Goal: Task Accomplishment & Management: Manage account settings

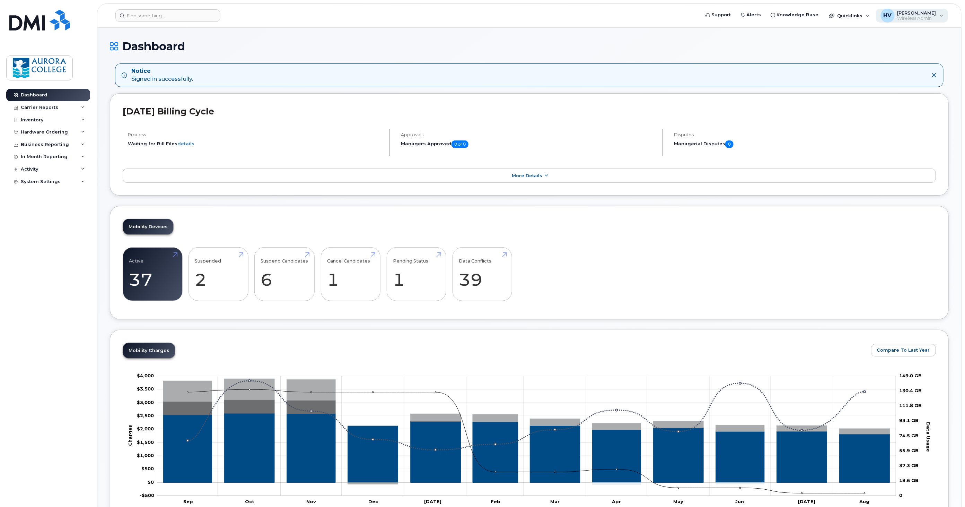
click at [940, 19] on div "HV Hannah Vedamani Wireless Admin" at bounding box center [912, 16] width 72 height 14
click at [36, 122] on div "Inventory" at bounding box center [32, 120] width 23 height 6
click at [56, 134] on div "Mobility Devices" at bounding box center [43, 132] width 39 height 6
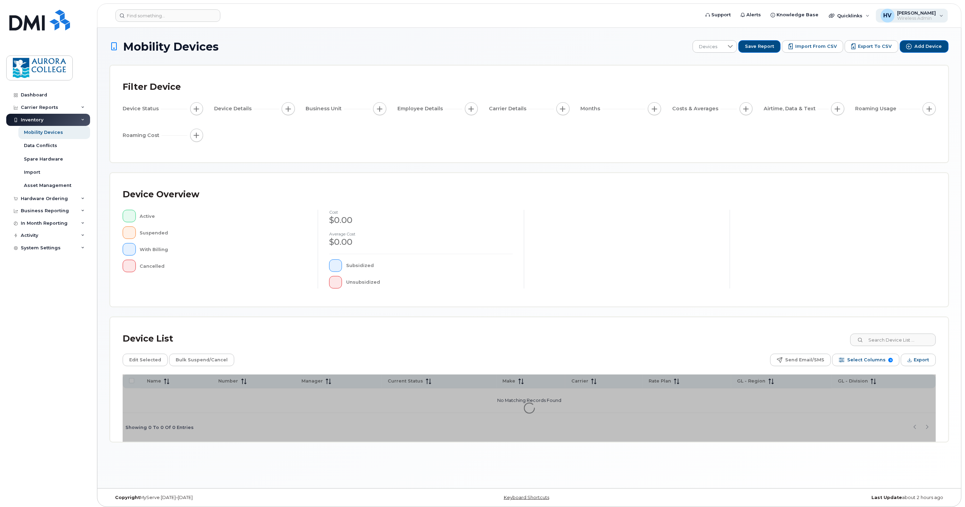
click at [938, 16] on div "HV Hannah Vedamani Wireless Admin" at bounding box center [912, 16] width 72 height 14
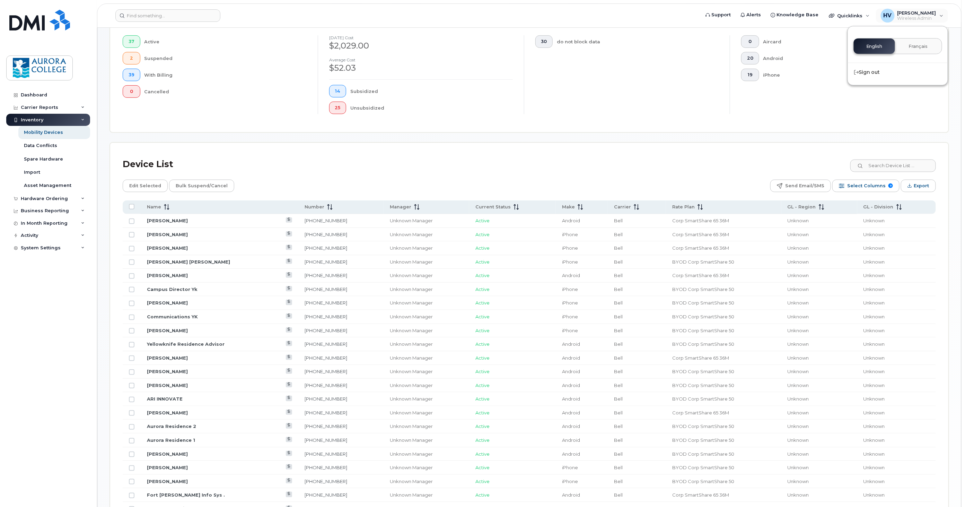
scroll to position [231, 0]
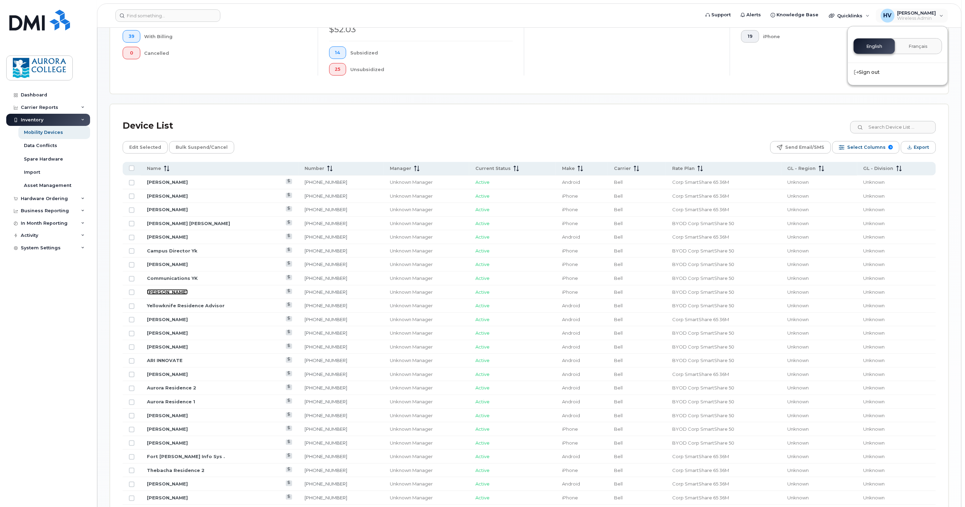
click at [161, 290] on link "[PERSON_NAME]" at bounding box center [167, 292] width 41 height 6
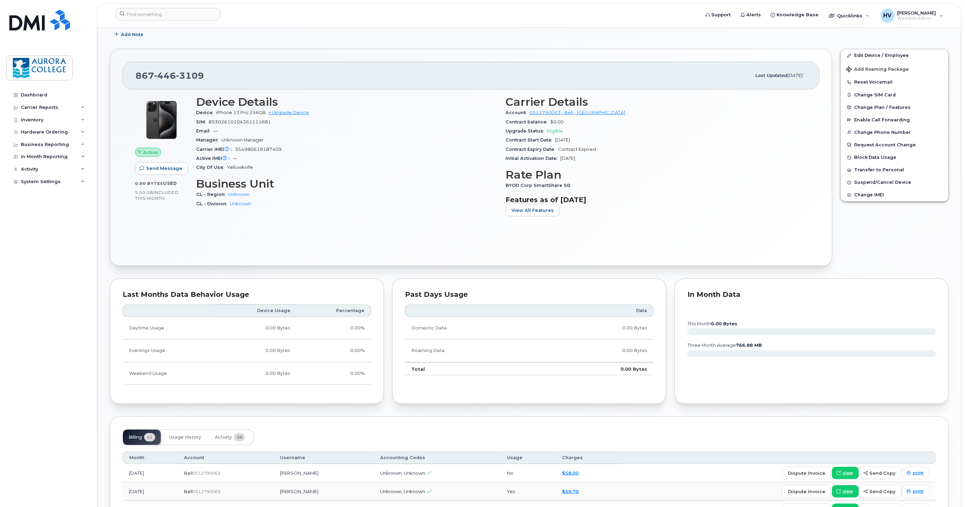
scroll to position [115, 0]
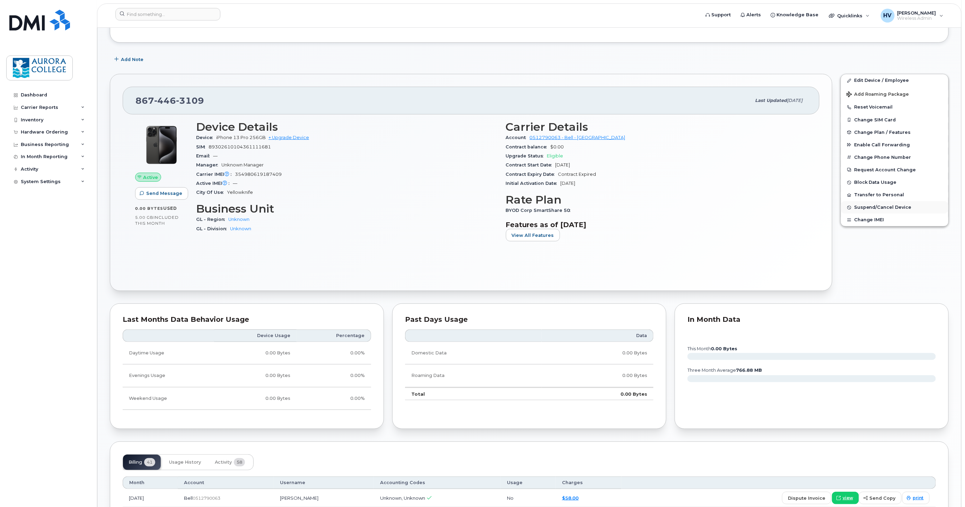
click at [905, 207] on span "Suspend/Cancel Device" at bounding box center [883, 207] width 58 height 5
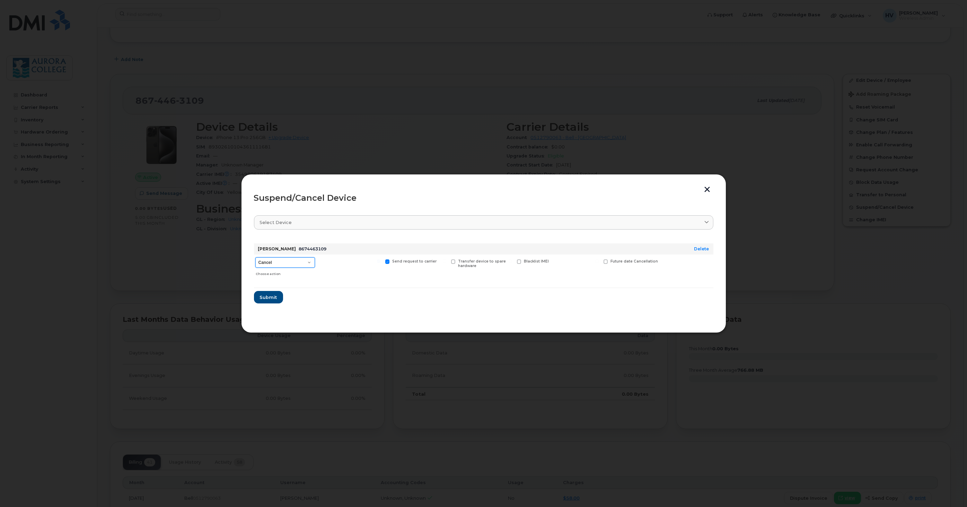
click at [299, 262] on select "Cancel Suspend - Extend Suspension Suspend - Reduced Rate Suspend - Full Rate S…" at bounding box center [285, 262] width 60 height 10
click at [338, 278] on div at bounding box center [350, 266] width 64 height 25
click at [274, 297] on span "Submit" at bounding box center [268, 297] width 17 height 7
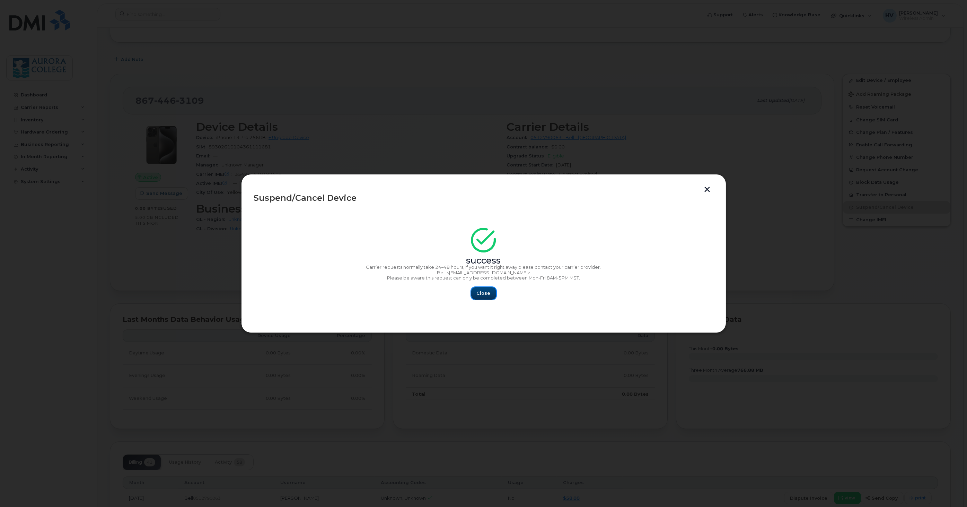
click at [484, 295] on span "Close" at bounding box center [484, 293] width 14 height 7
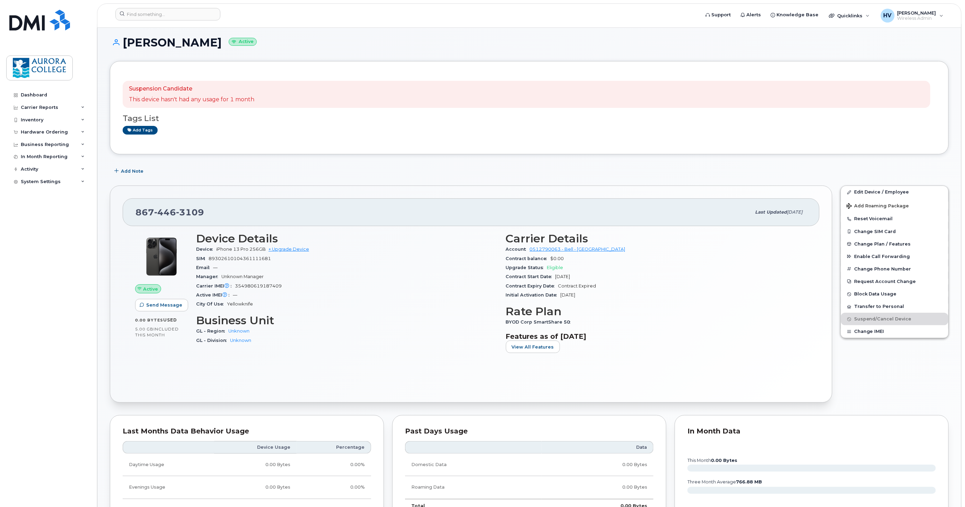
scroll to position [0, 0]
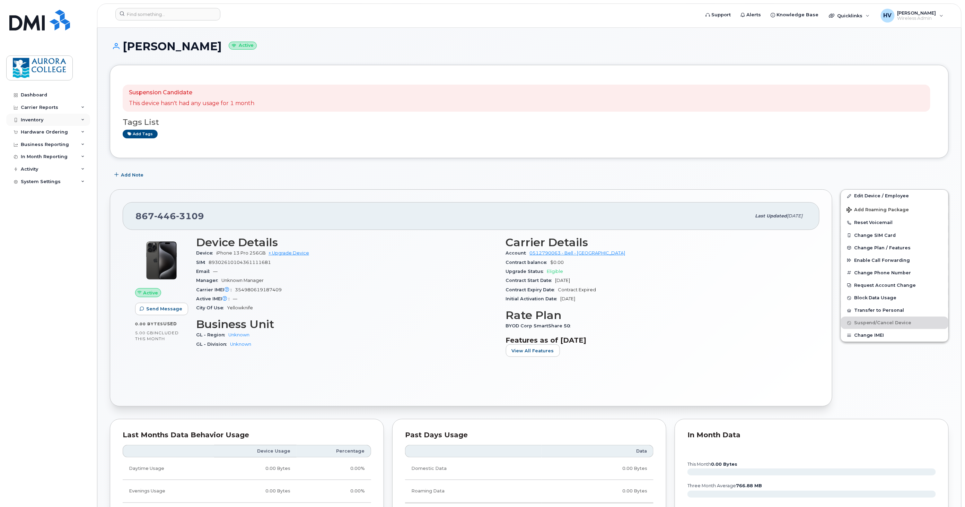
click at [41, 122] on div "Inventory" at bounding box center [32, 120] width 23 height 6
click at [60, 130] on div "Mobility Devices" at bounding box center [43, 132] width 39 height 6
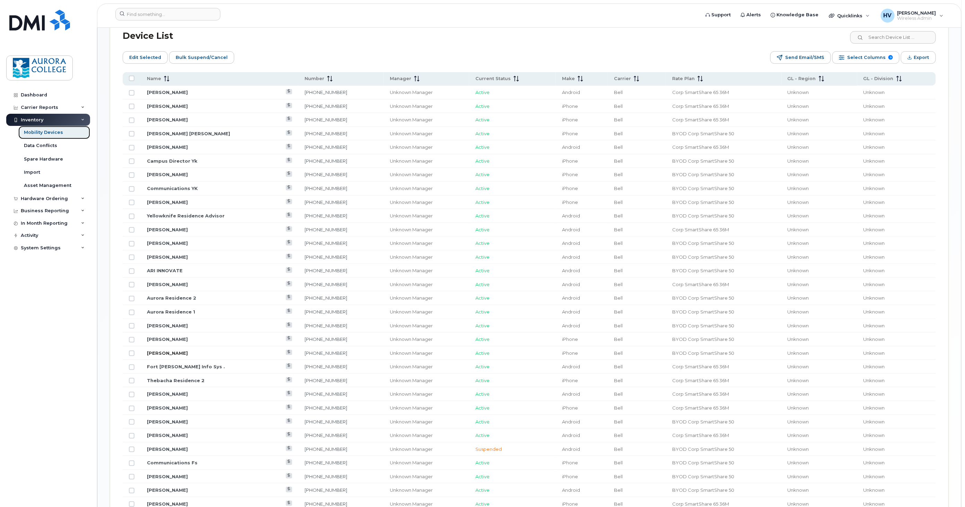
scroll to position [346, 0]
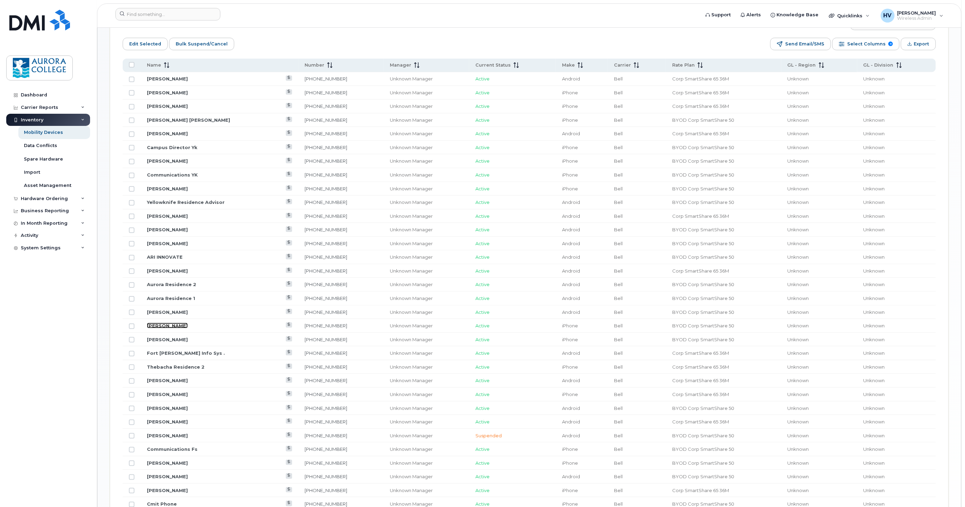
click at [174, 328] on link "[PERSON_NAME]" at bounding box center [167, 326] width 41 height 6
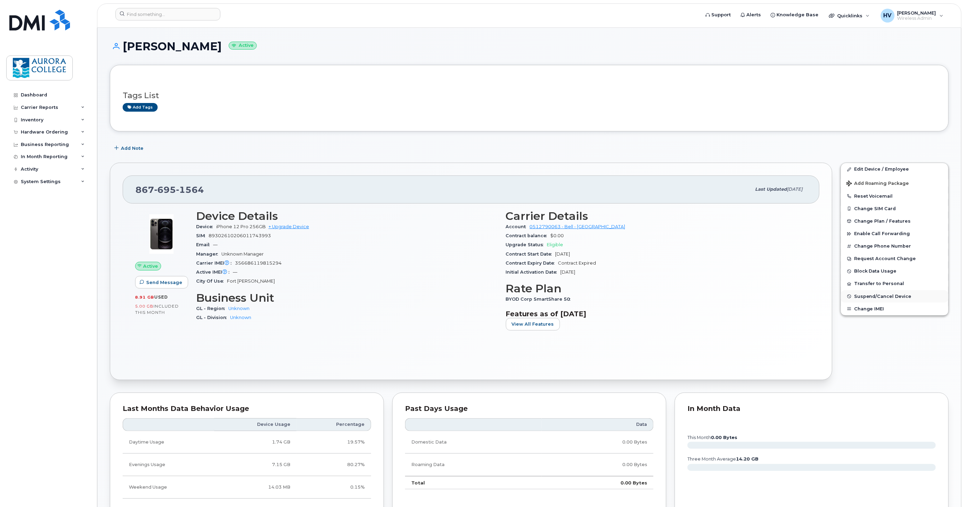
click at [896, 299] on span "Suspend/Cancel Device" at bounding box center [883, 295] width 58 height 5
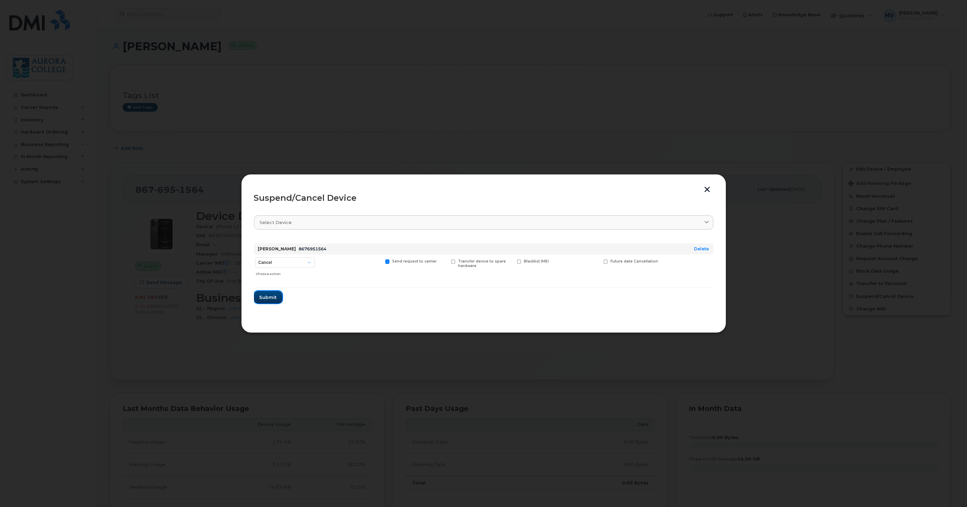
click at [264, 297] on span "Submit" at bounding box center [268, 297] width 17 height 7
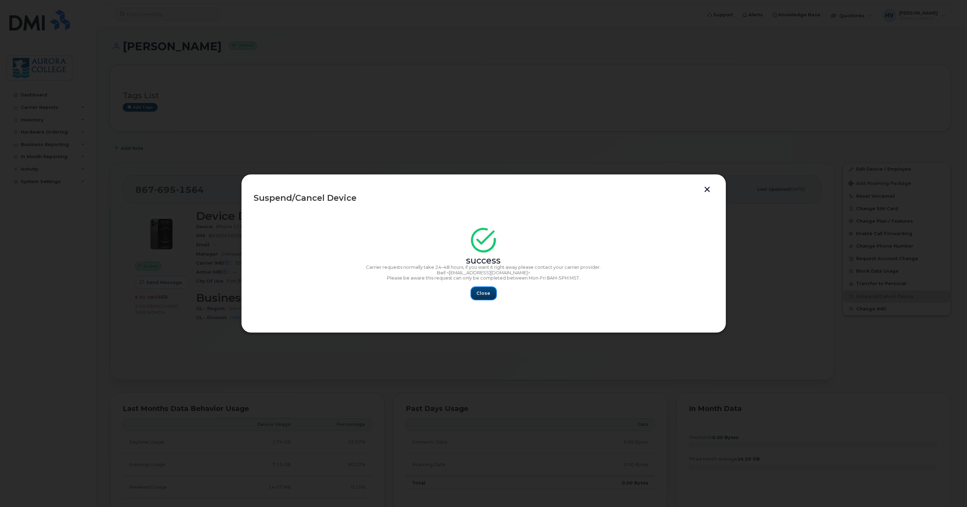
click at [487, 293] on span "Close" at bounding box center [484, 293] width 14 height 7
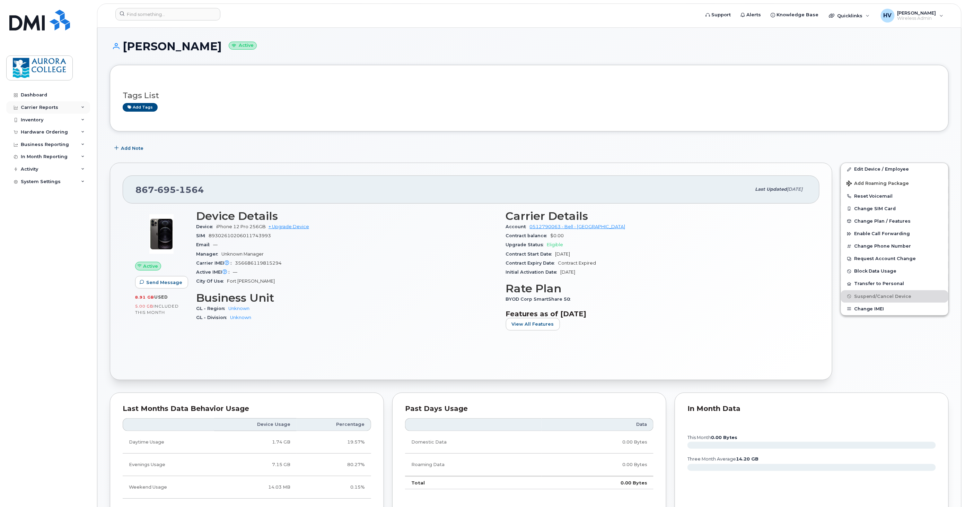
click at [42, 108] on div "Carrier Reports" at bounding box center [39, 108] width 37 height 6
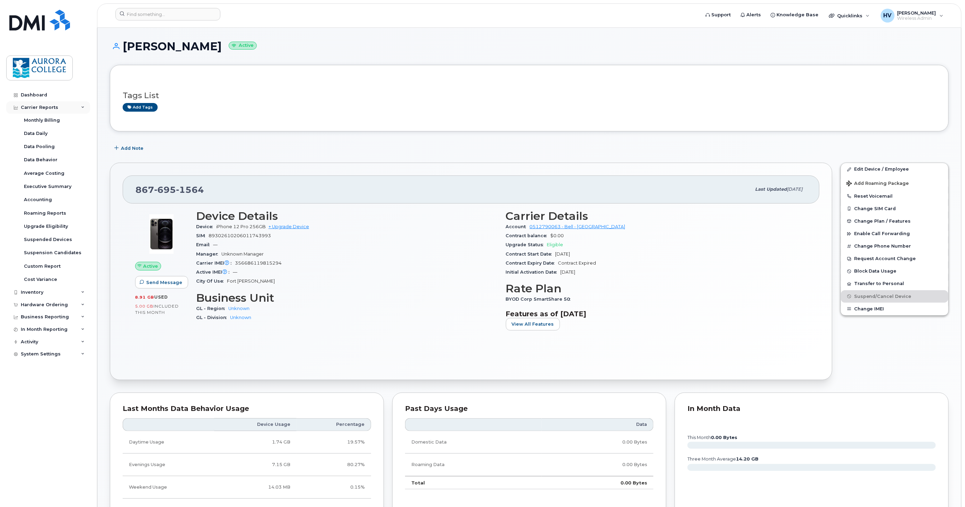
drag, startPoint x: 39, startPoint y: 106, endPoint x: 45, endPoint y: 113, distance: 8.6
click at [40, 106] on div "Carrier Reports" at bounding box center [39, 108] width 37 height 6
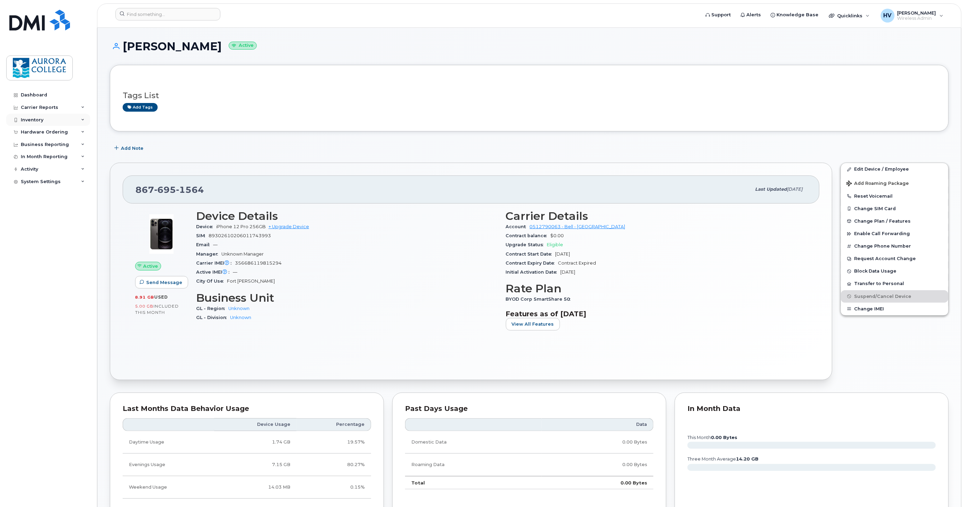
click at [46, 118] on div "Inventory" at bounding box center [48, 120] width 84 height 12
click at [50, 132] on div "Mobility Devices" at bounding box center [43, 132] width 39 height 6
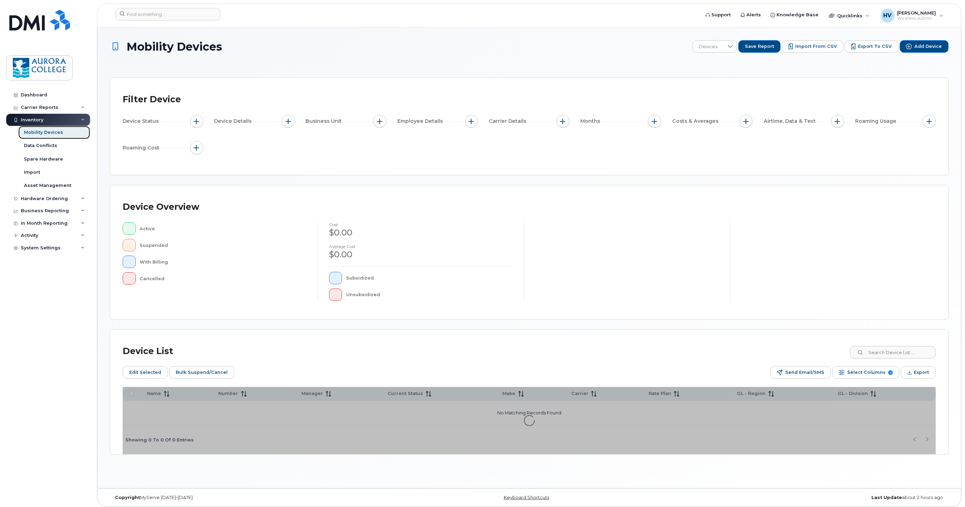
scroll to position [3, 0]
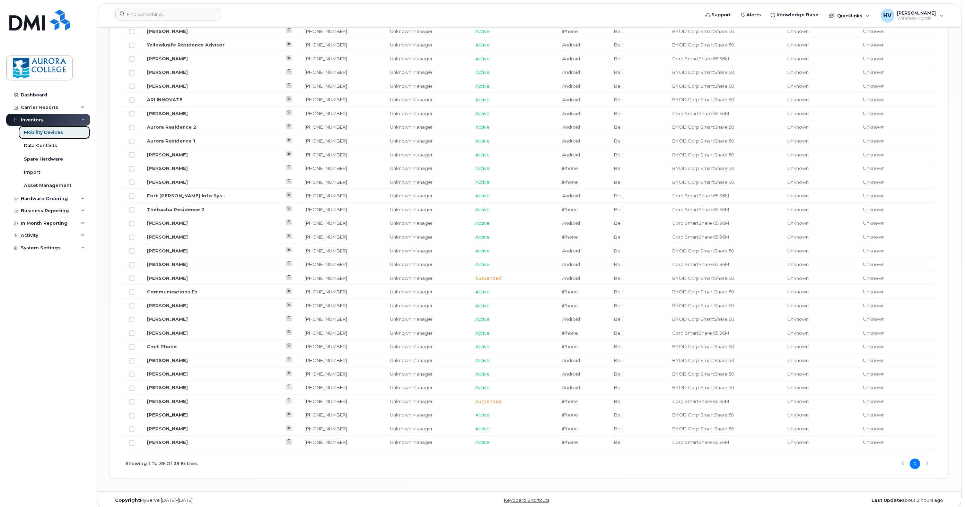
scroll to position [512, 0]
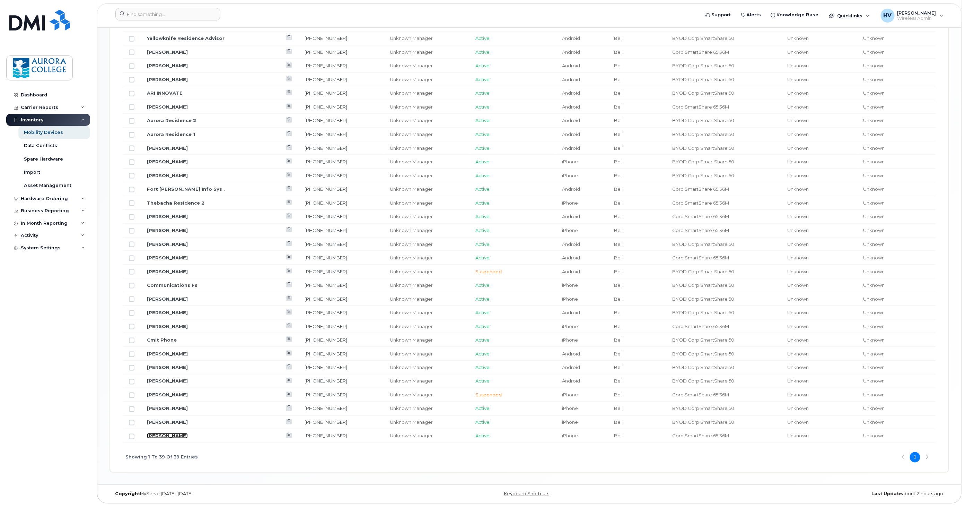
click at [170, 437] on link "Christine Abela" at bounding box center [167, 436] width 41 height 6
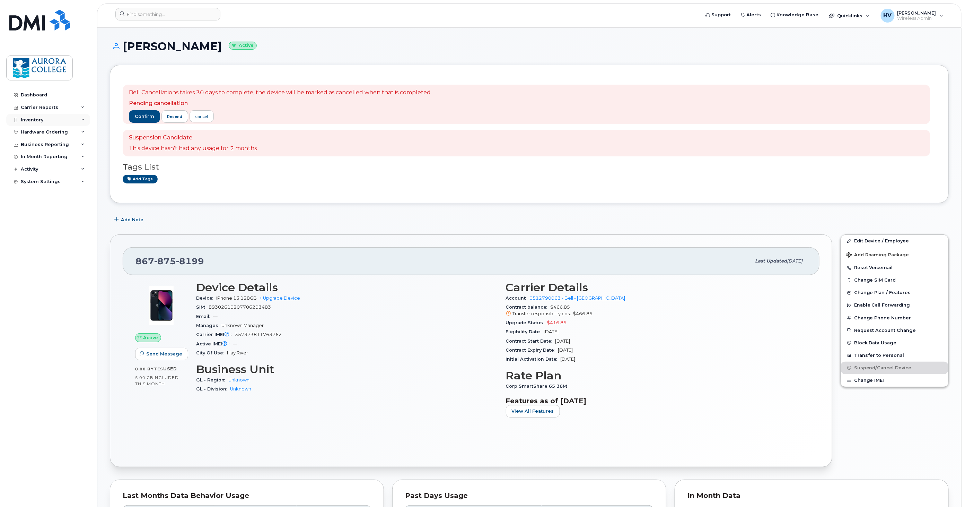
click at [36, 119] on div "Inventory" at bounding box center [32, 120] width 23 height 6
click at [38, 109] on div "Carrier Reports" at bounding box center [39, 108] width 37 height 6
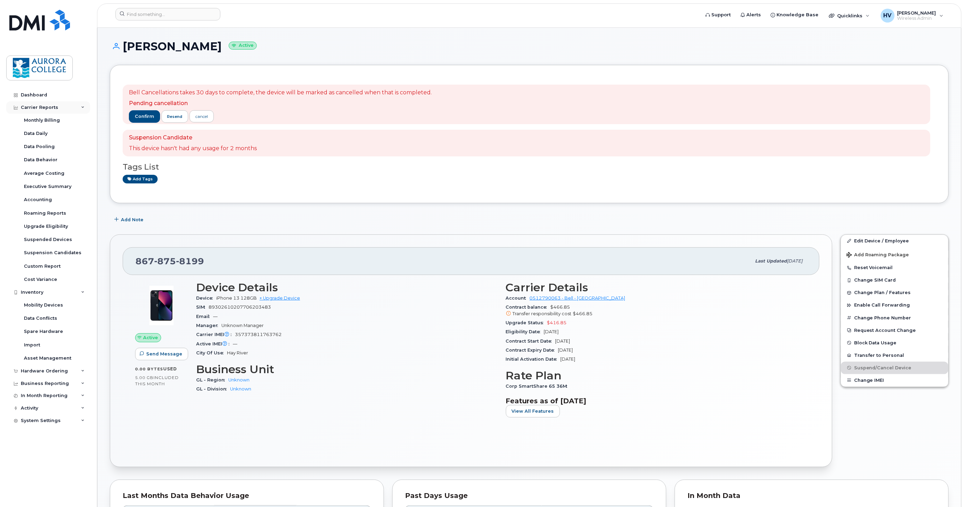
click at [27, 110] on div "Carrier Reports" at bounding box center [48, 107] width 84 height 12
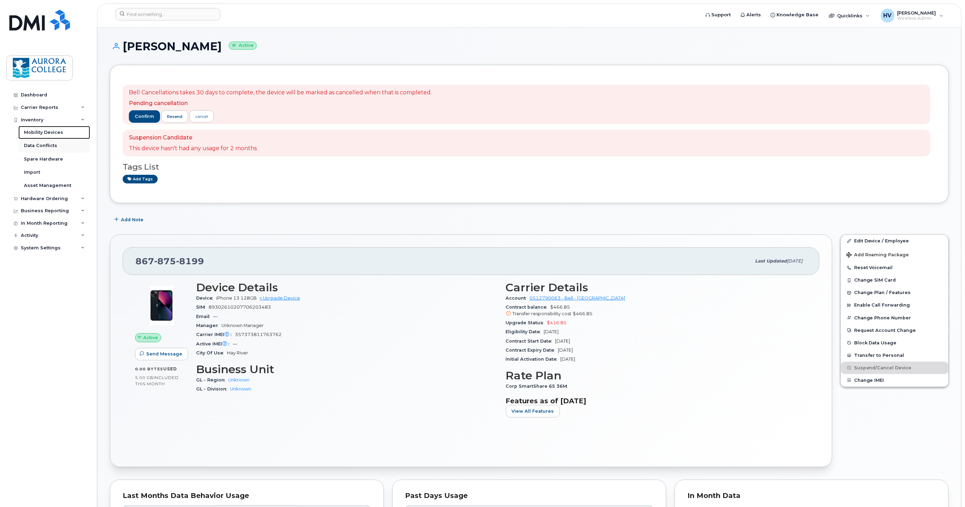
click at [37, 133] on div "Mobility Devices" at bounding box center [43, 132] width 39 height 6
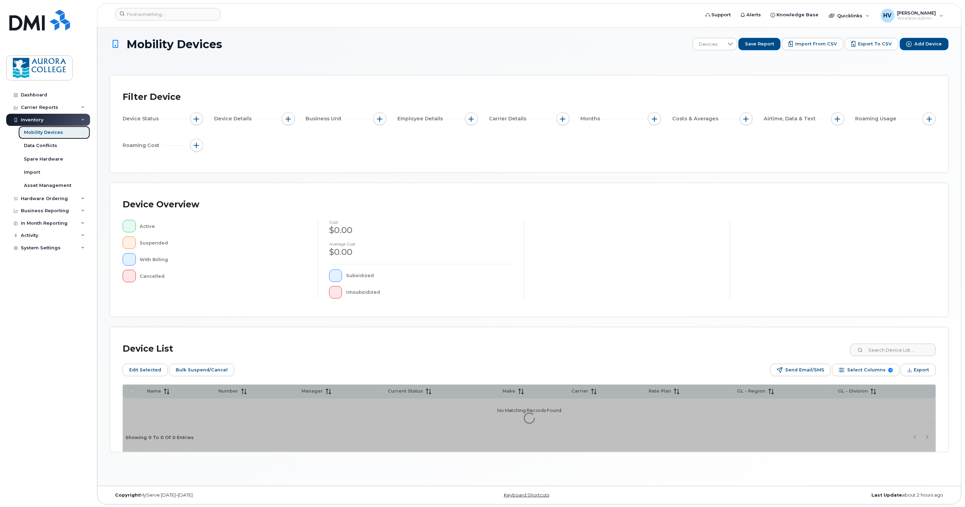
scroll to position [3, 0]
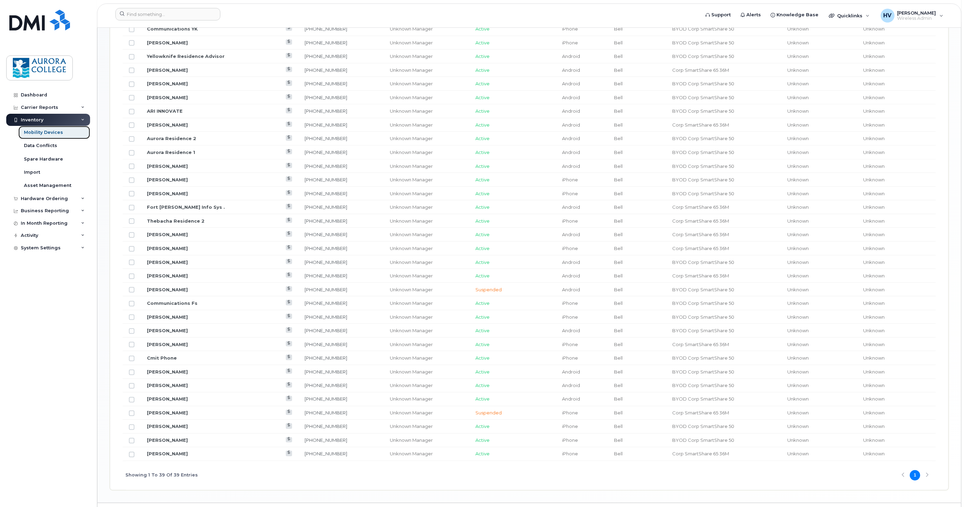
scroll to position [473, 0]
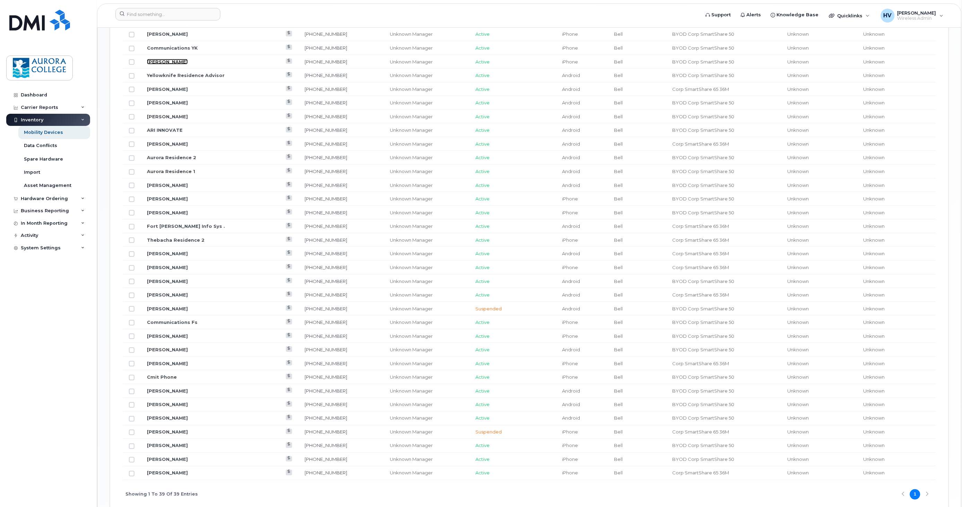
click at [165, 64] on link "Nora Houlahan" at bounding box center [167, 62] width 41 height 6
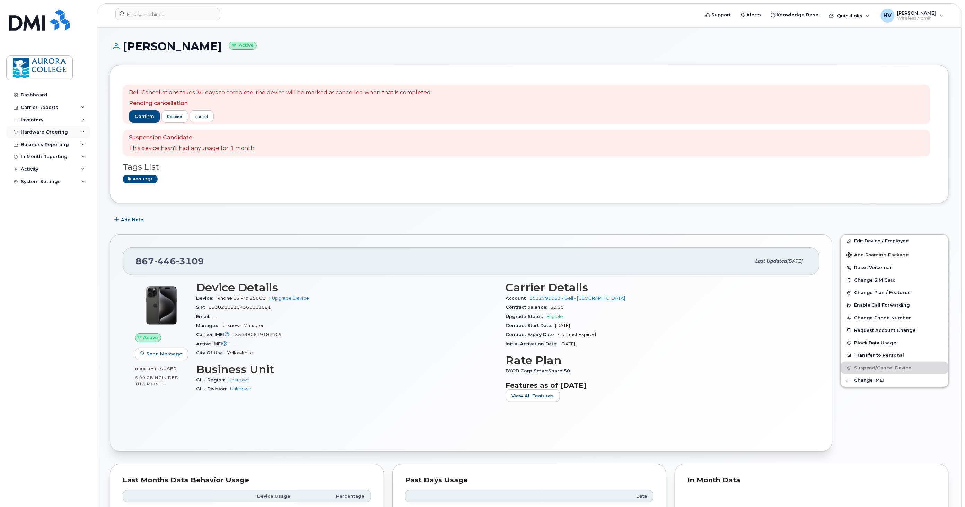
click at [40, 132] on div "Hardware Ordering" at bounding box center [44, 132] width 47 height 6
click at [39, 120] on div "Inventory" at bounding box center [32, 120] width 23 height 6
click at [40, 129] on link "Mobility Devices" at bounding box center [54, 132] width 72 height 13
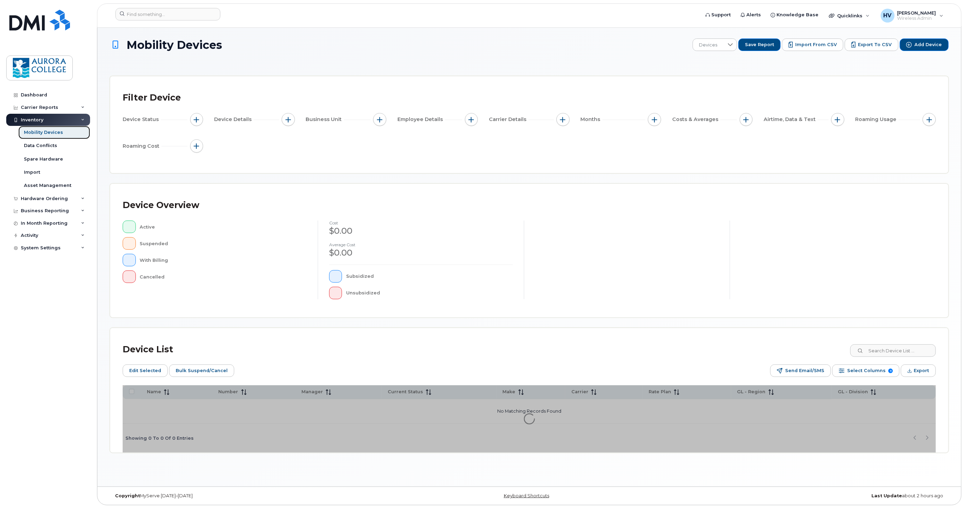
scroll to position [3, 0]
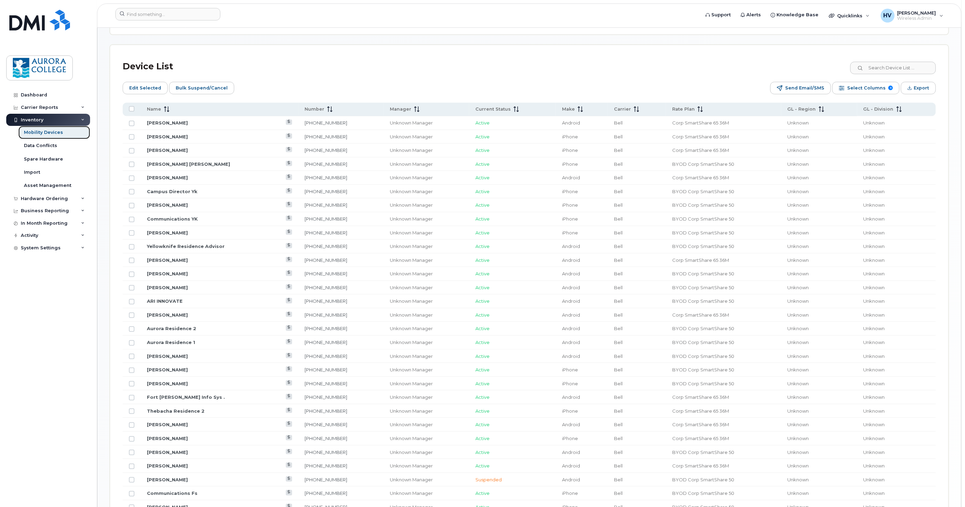
scroll to position [311, 0]
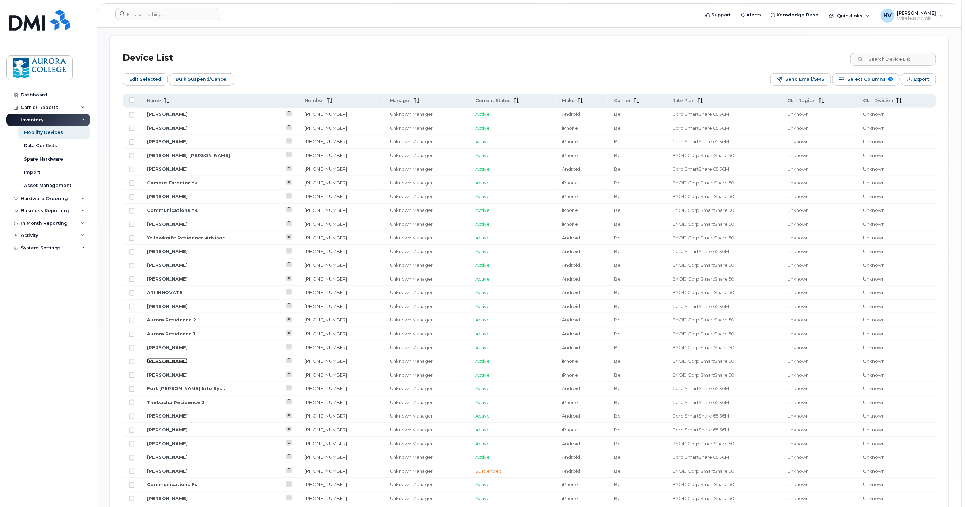
click at [173, 358] on link "Andrew Homer" at bounding box center [167, 361] width 41 height 6
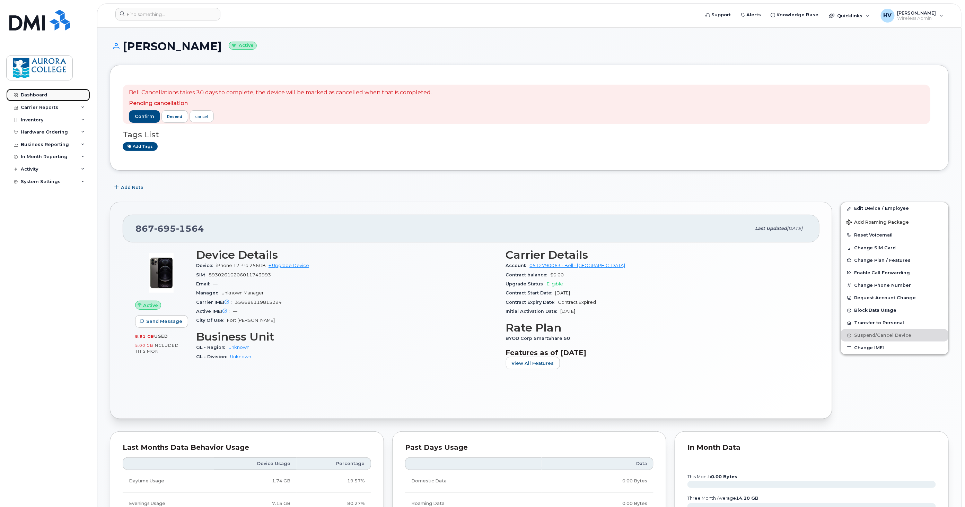
click at [52, 98] on link "Dashboard" at bounding box center [48, 95] width 84 height 12
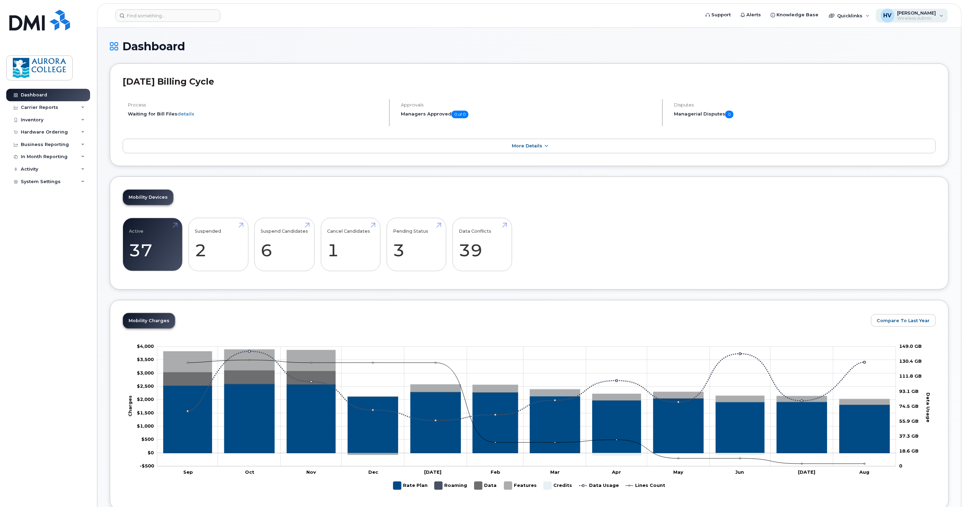
click at [935, 18] on span "Wireless Admin" at bounding box center [916, 19] width 39 height 6
click at [879, 76] on div "Sign out" at bounding box center [898, 72] width 100 height 13
